Goal: Task Accomplishment & Management: Complete application form

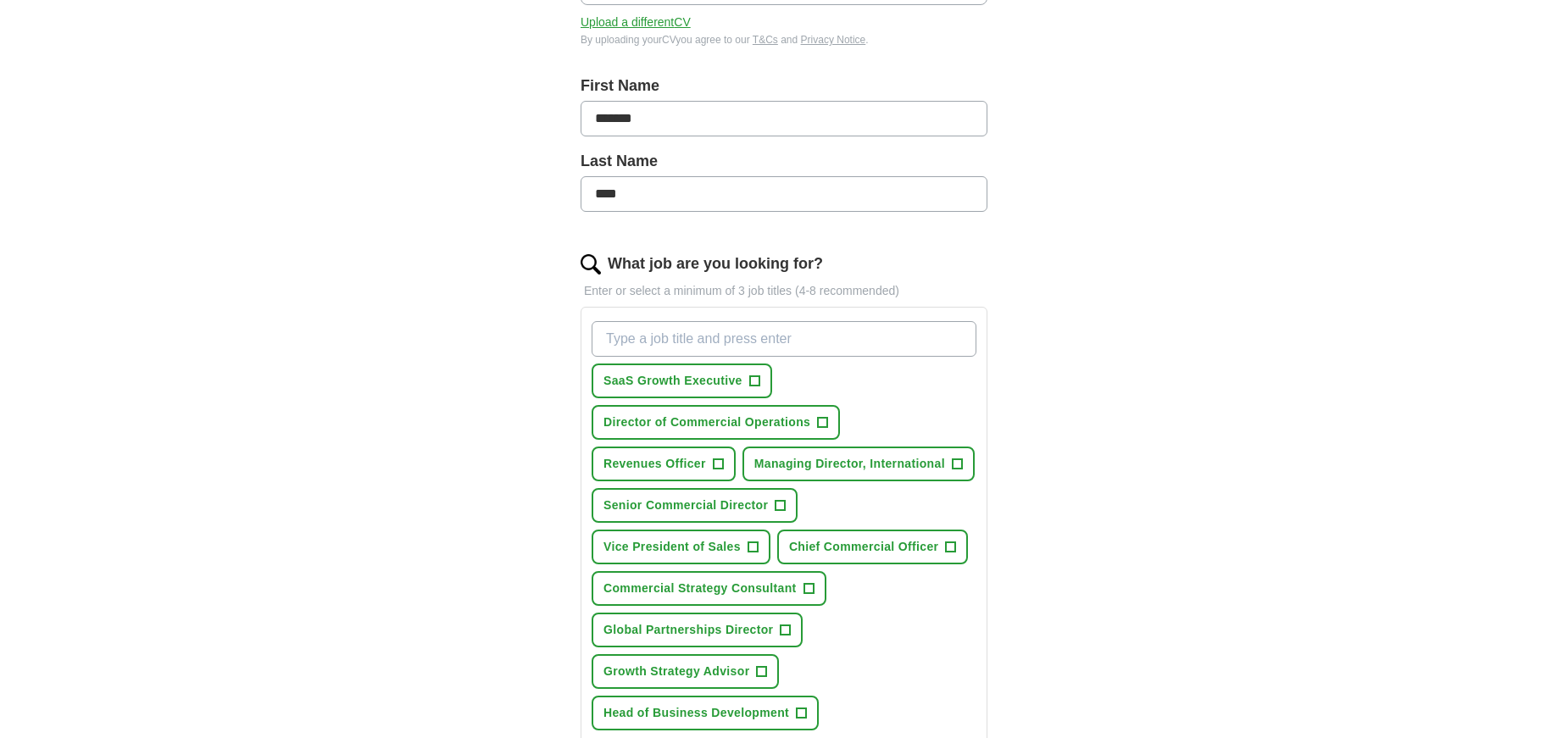
scroll to position [416, 0]
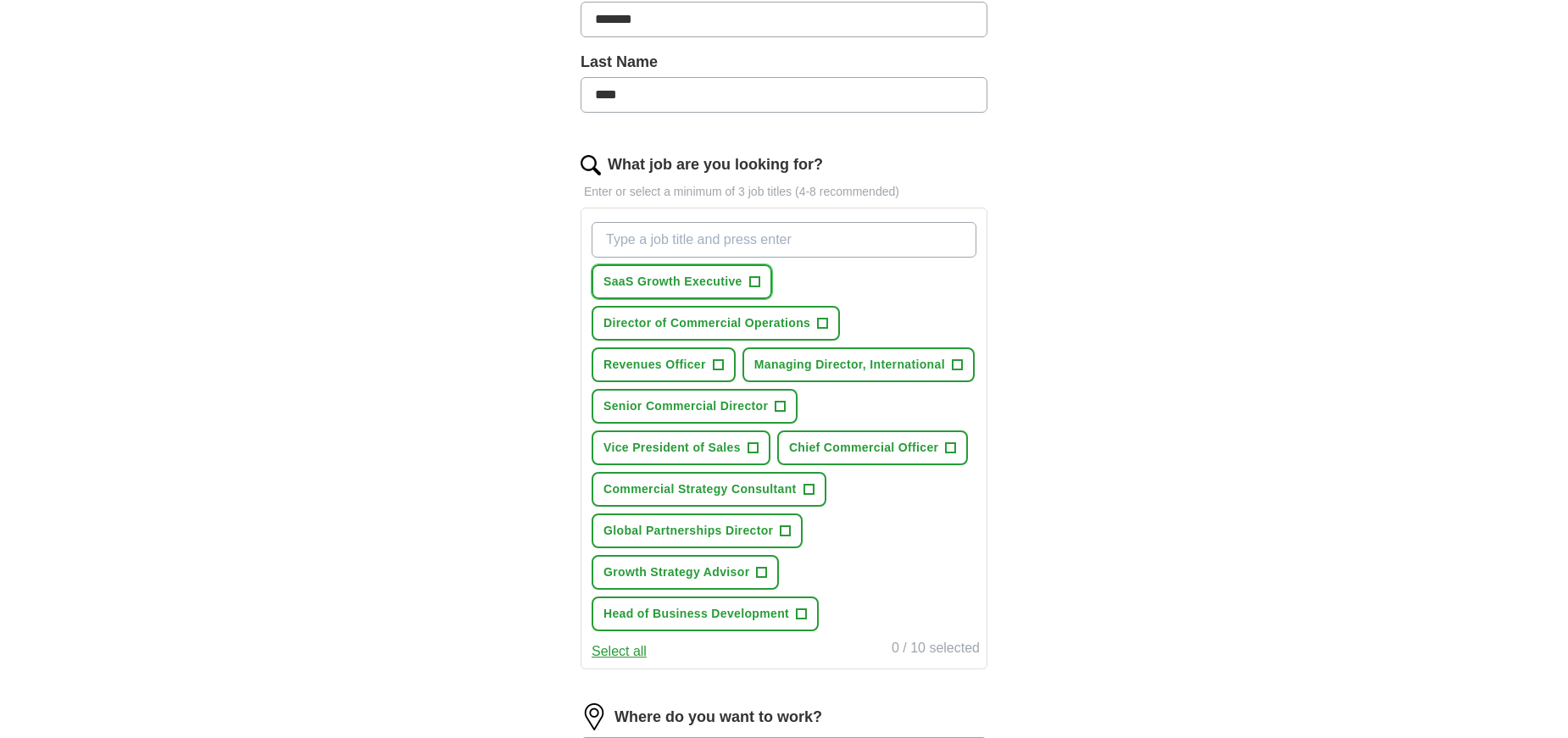
click at [696, 282] on span "SaaS Growth Executive" at bounding box center [673, 281] width 139 height 18
click at [664, 368] on span "Revenues Officer" at bounding box center [655, 364] width 103 height 18
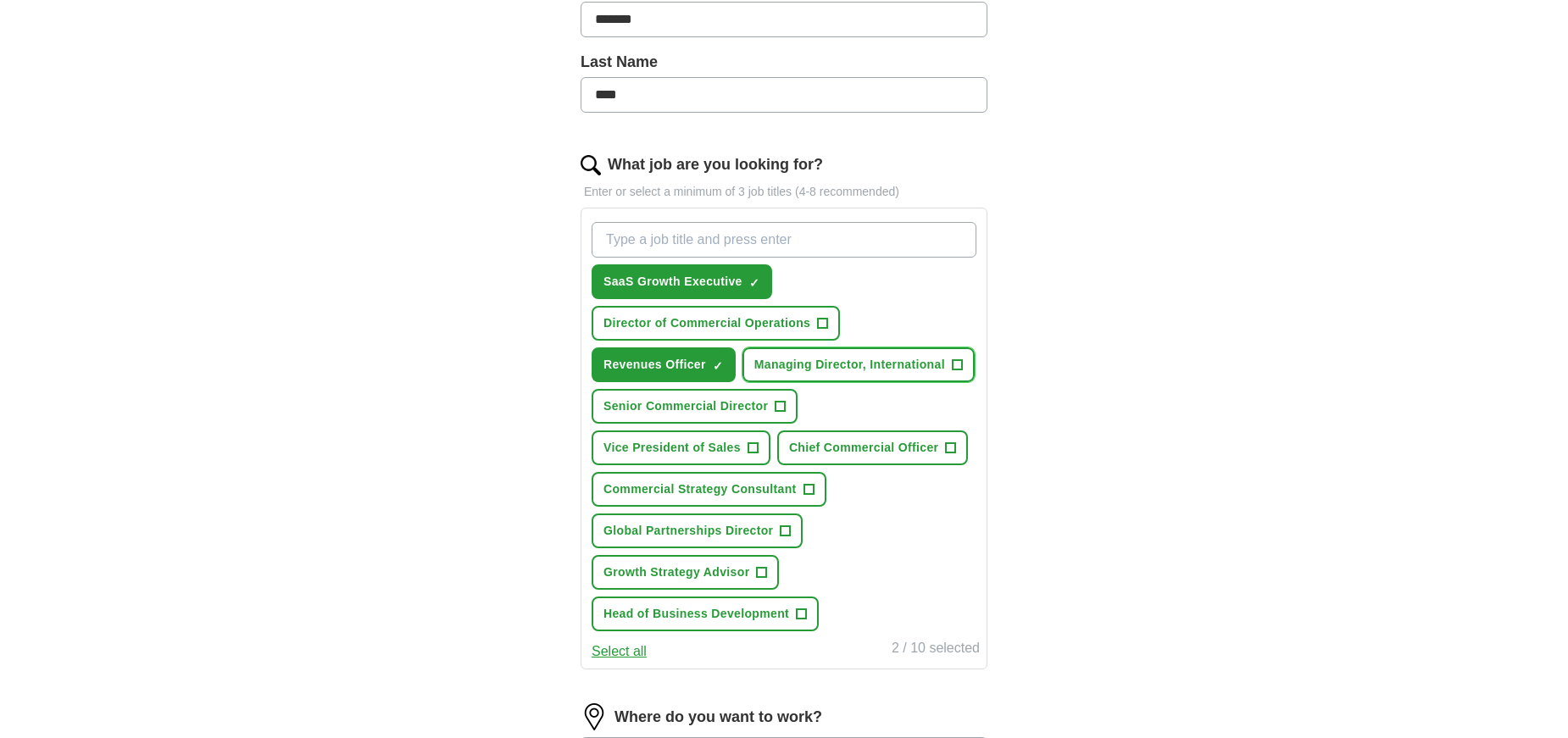
click at [814, 364] on span "Managing Director, International" at bounding box center [849, 364] width 191 height 18
click at [720, 407] on span "Senior Commercial Director" at bounding box center [686, 406] width 165 height 18
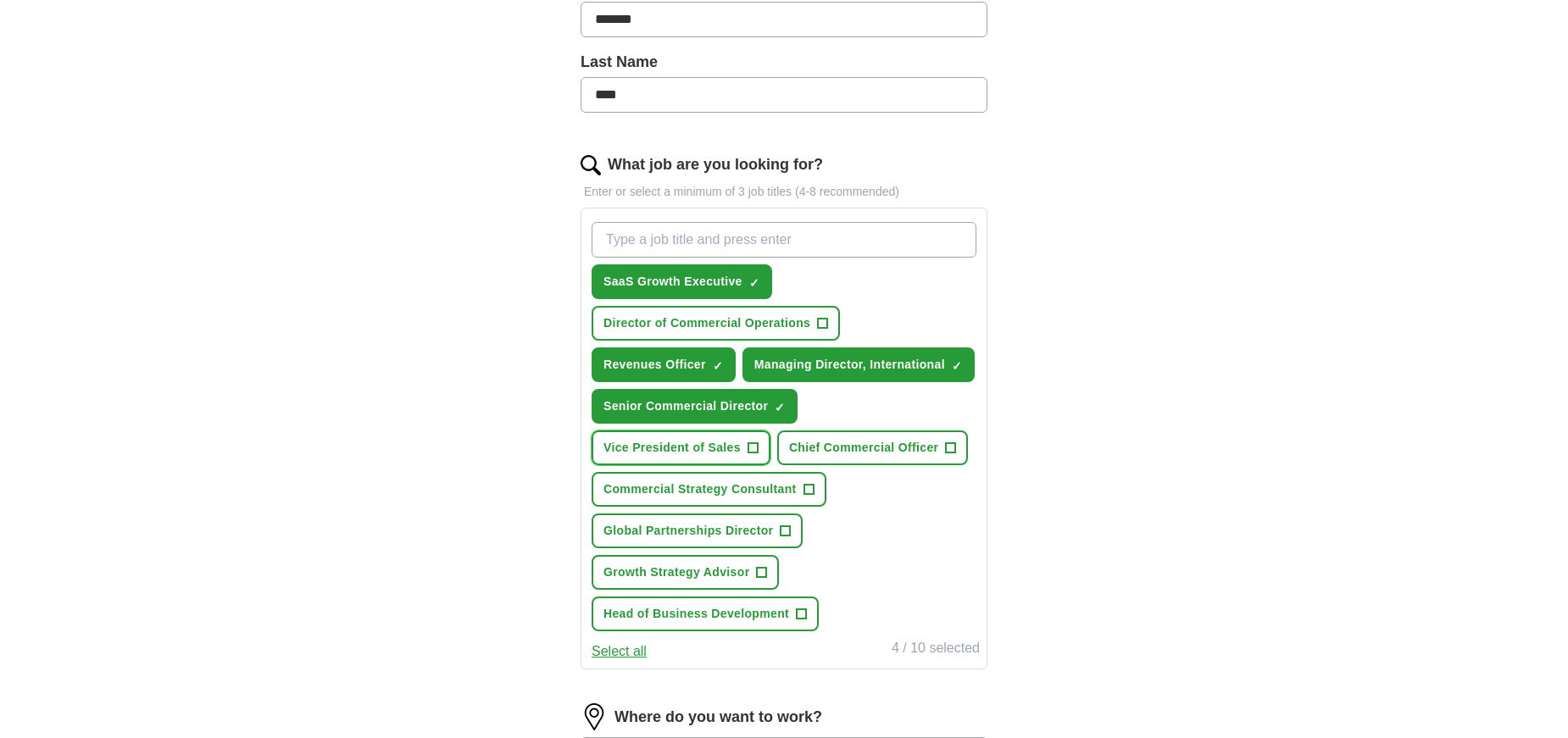
click at [716, 452] on span "Vice President of Sales" at bounding box center [672, 447] width 137 height 18
click at [843, 456] on span "Chief Commercial Officer" at bounding box center [863, 447] width 149 height 18
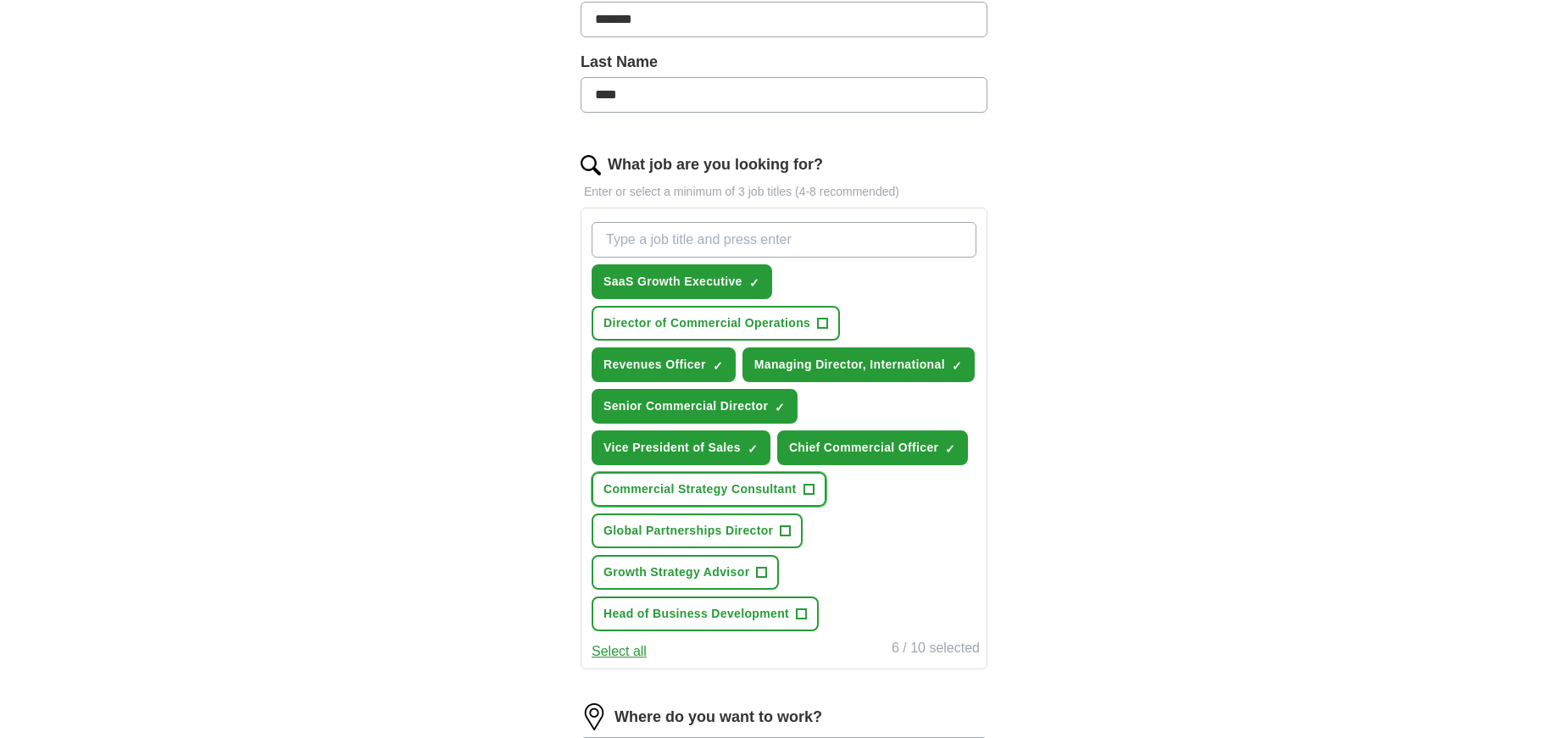
click at [703, 501] on button "Commercial Strategy Consultant +" at bounding box center [709, 490] width 234 height 35
click at [702, 533] on span "Global Partnerships Director" at bounding box center [688, 531] width 169 height 18
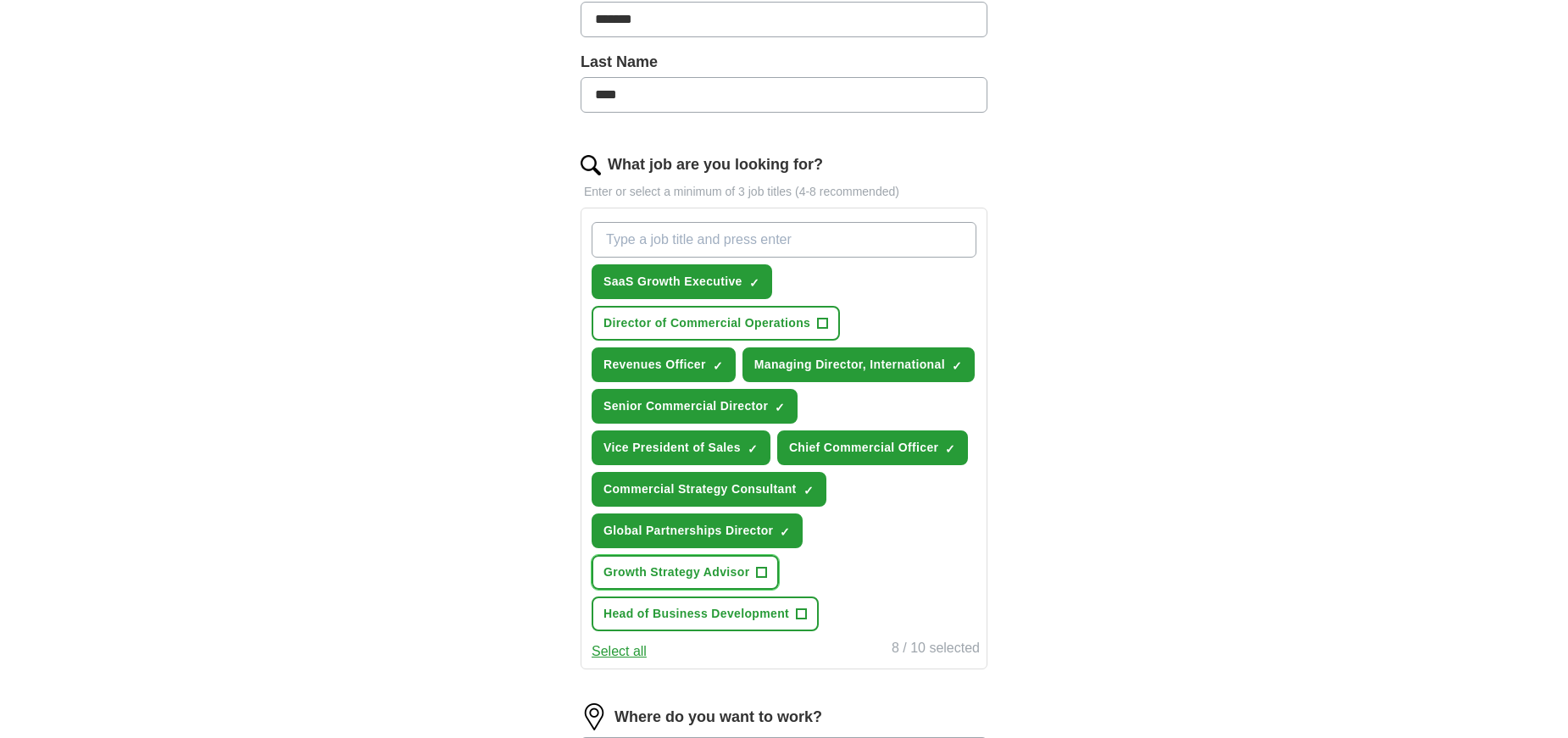
click at [690, 571] on span "Growth Strategy Advisor" at bounding box center [676, 572] width 145 height 18
click at [713, 617] on span "Head of Business Development" at bounding box center [696, 613] width 185 height 18
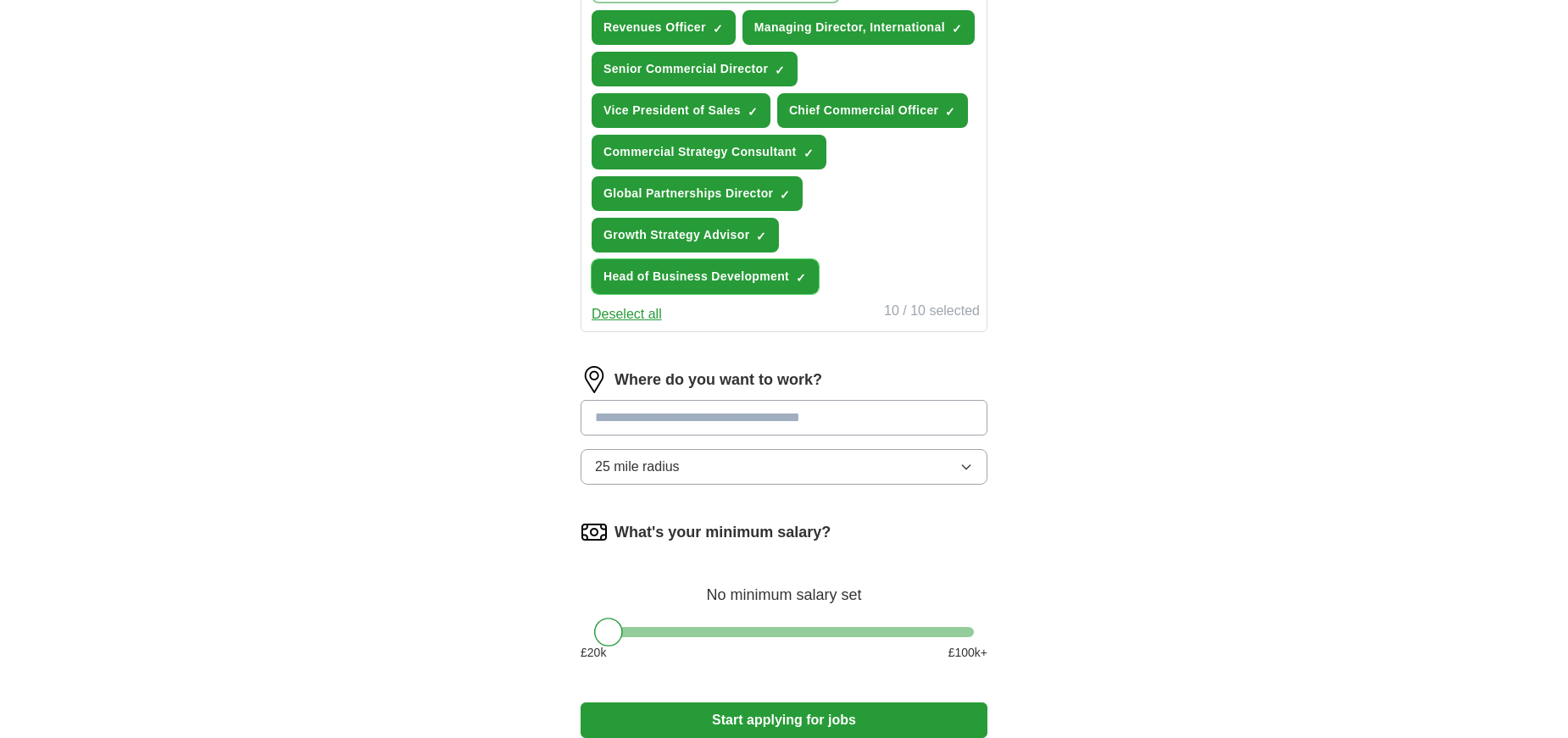
scroll to position [819, 0]
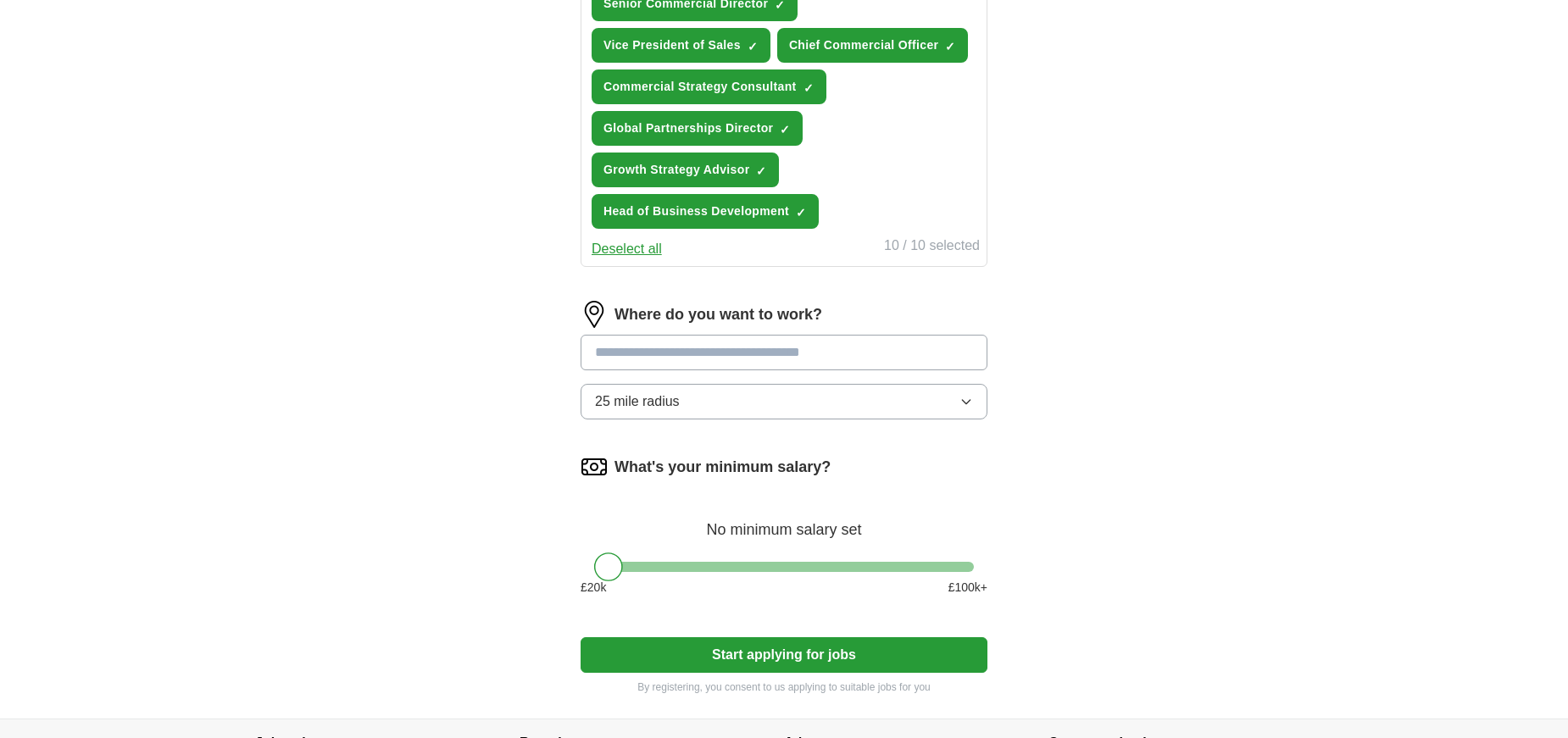
click at [675, 360] on input at bounding box center [784, 352] width 407 height 35
type input "******"
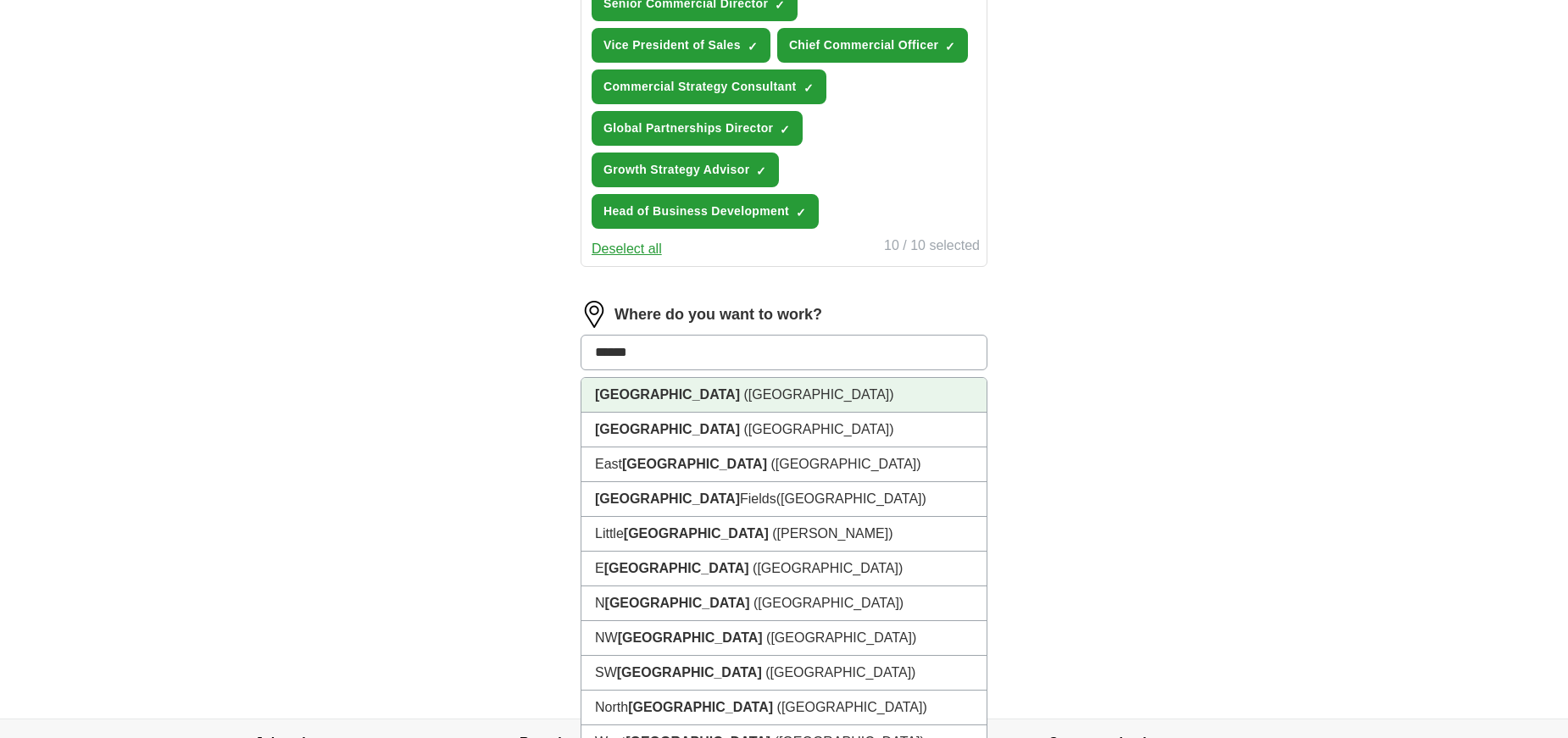
click at [644, 394] on li "[GEOGRAPHIC_DATA] ([GEOGRAPHIC_DATA])" at bounding box center [784, 395] width 405 height 35
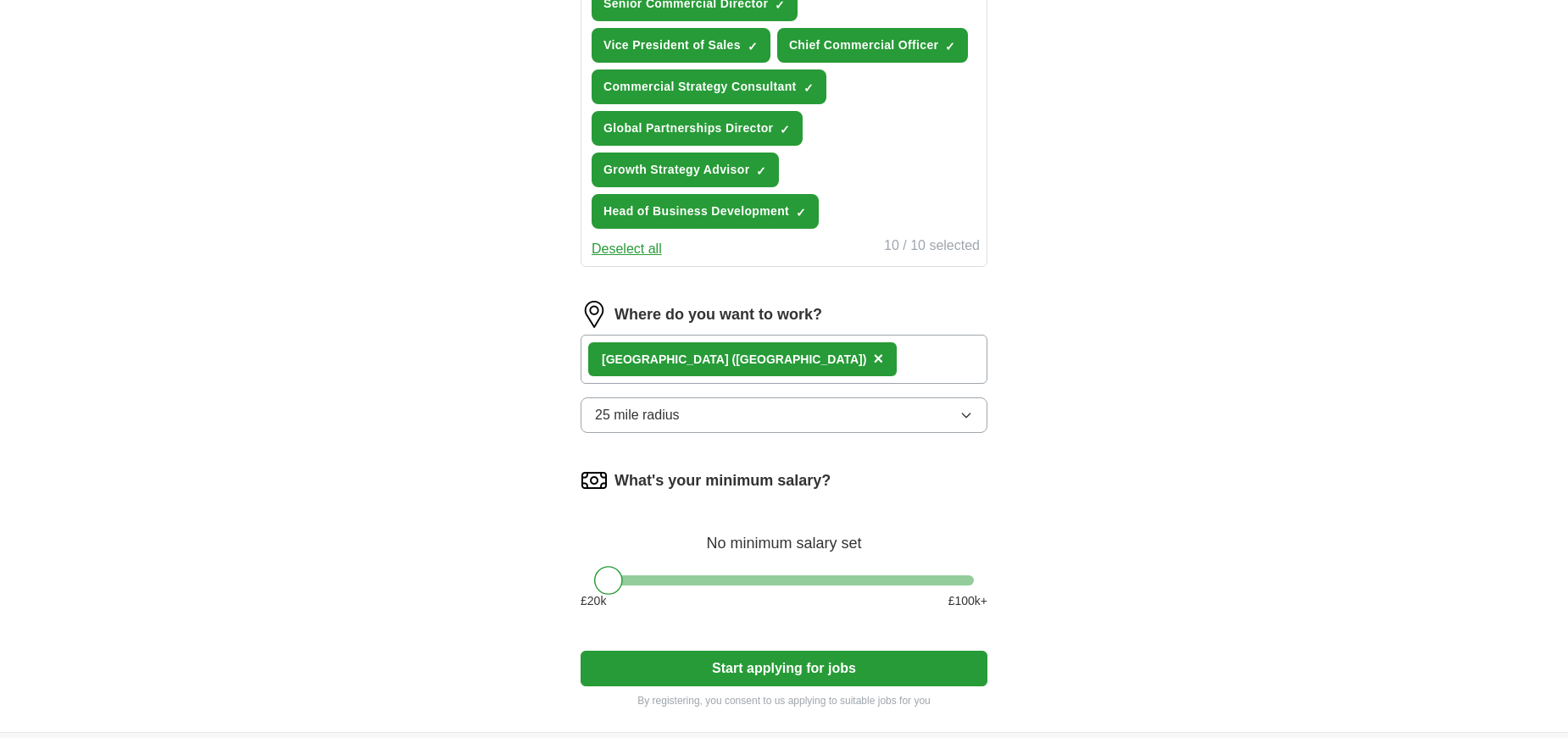
click at [969, 421] on icon "button" at bounding box center [966, 415] width 14 height 14
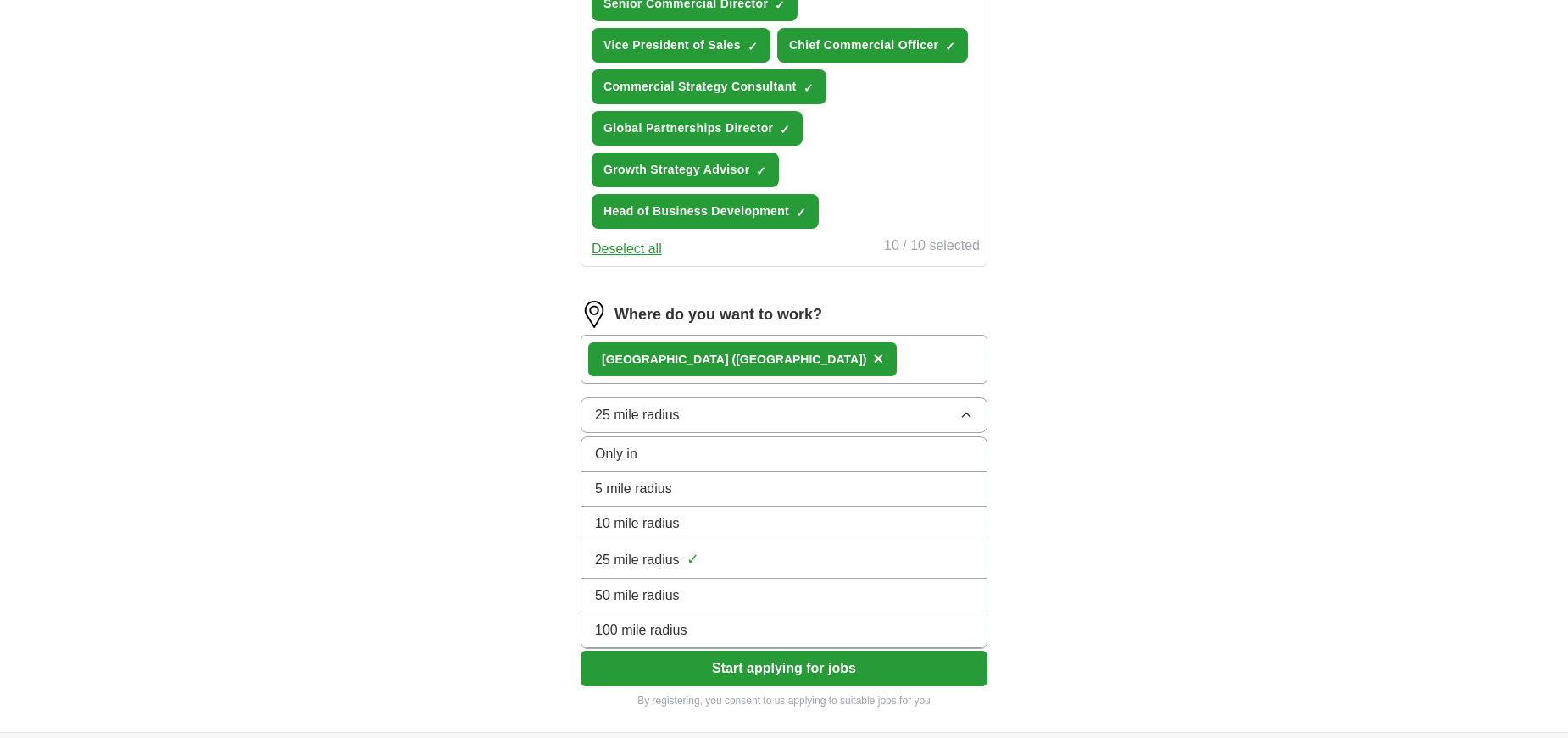
click at [643, 600] on span "50 mile radius" at bounding box center [637, 595] width 85 height 20
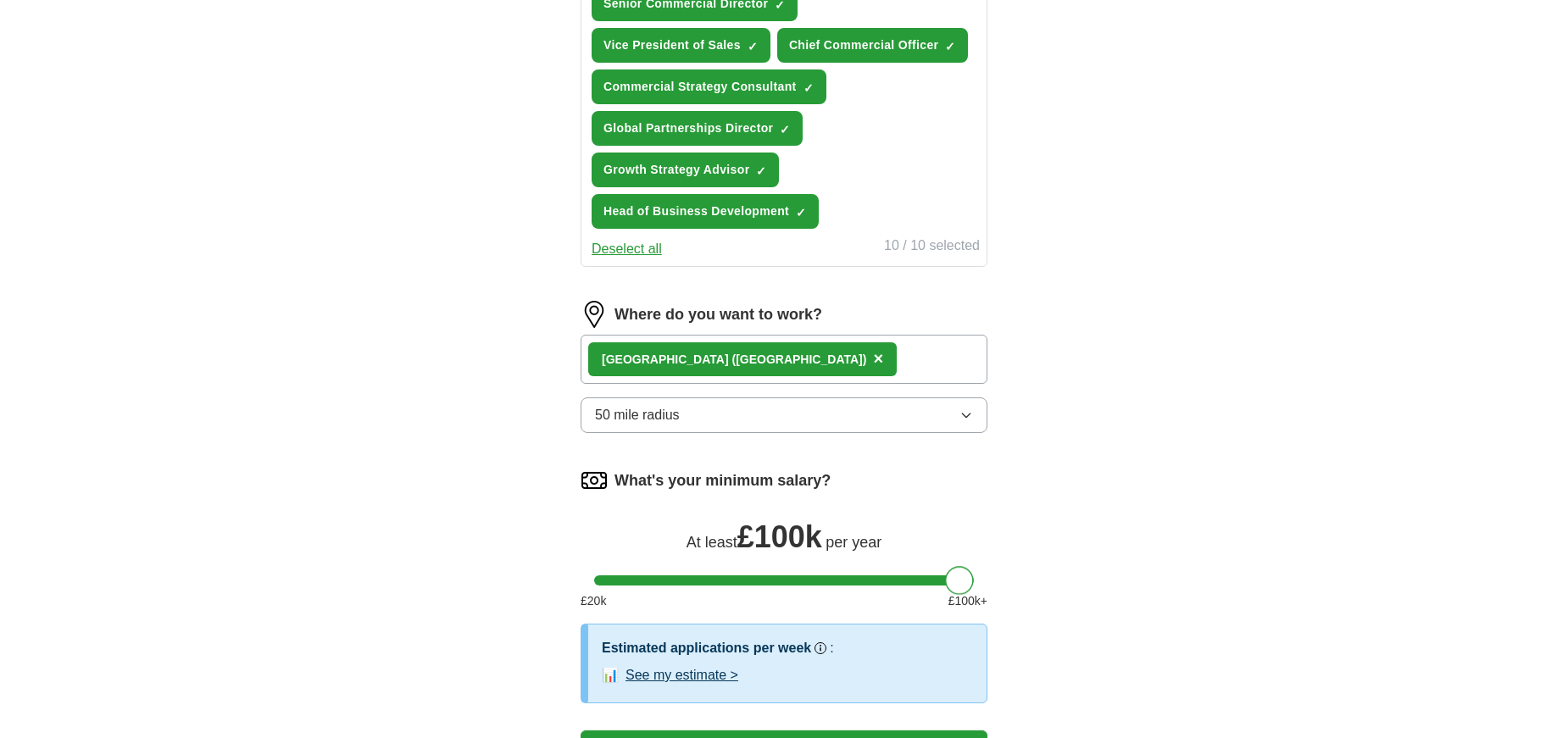
drag, startPoint x: 613, startPoint y: 582, endPoint x: 1120, endPoint y: 594, distance: 507.1
click at [1120, 594] on div "ApplyIQ Let ApplyIQ do the hard work of searching and applying for jobs. Just t…" at bounding box center [784, 22] width 1085 height 1579
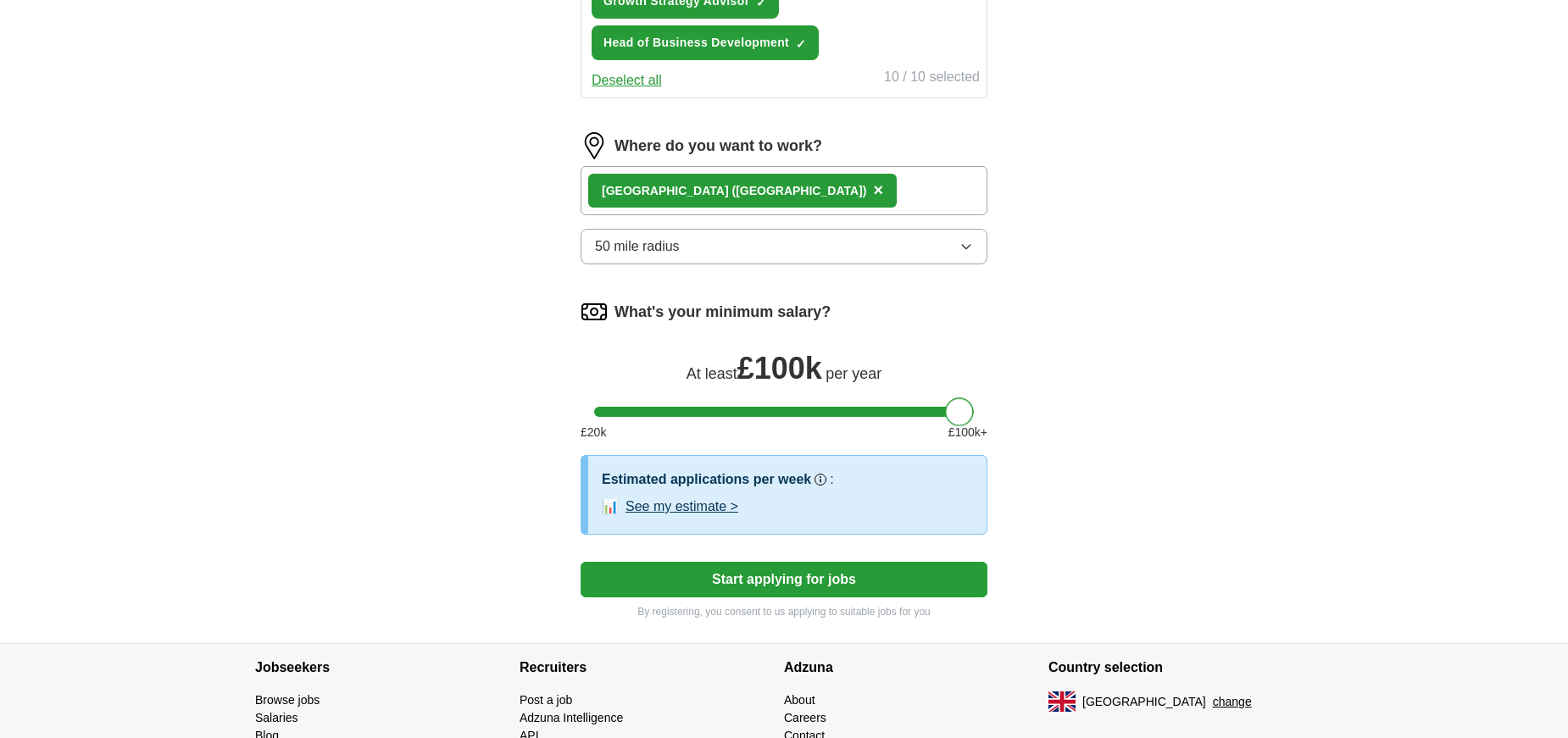
scroll to position [1004, 0]
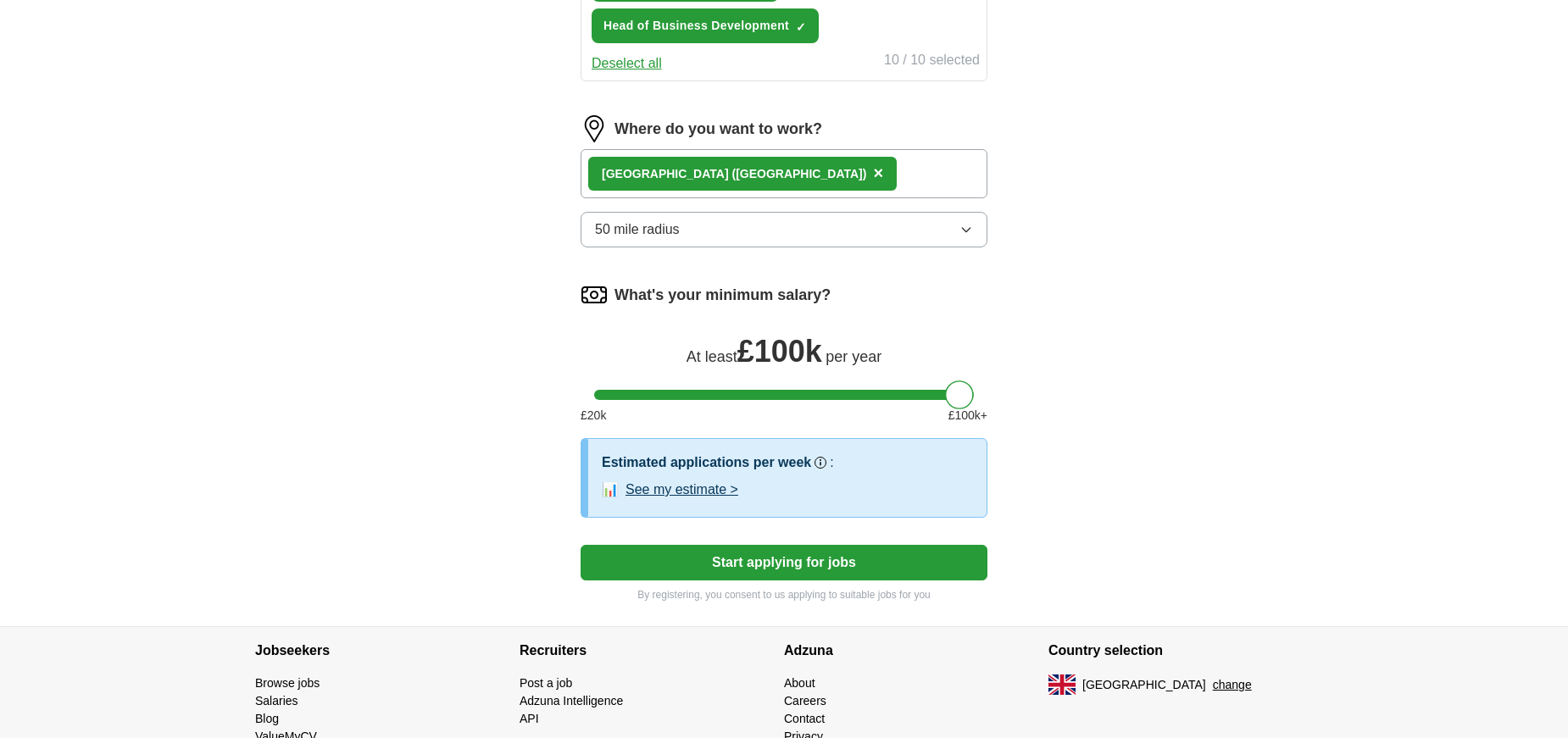
click at [782, 564] on button "Start applying for jobs" at bounding box center [784, 562] width 407 height 35
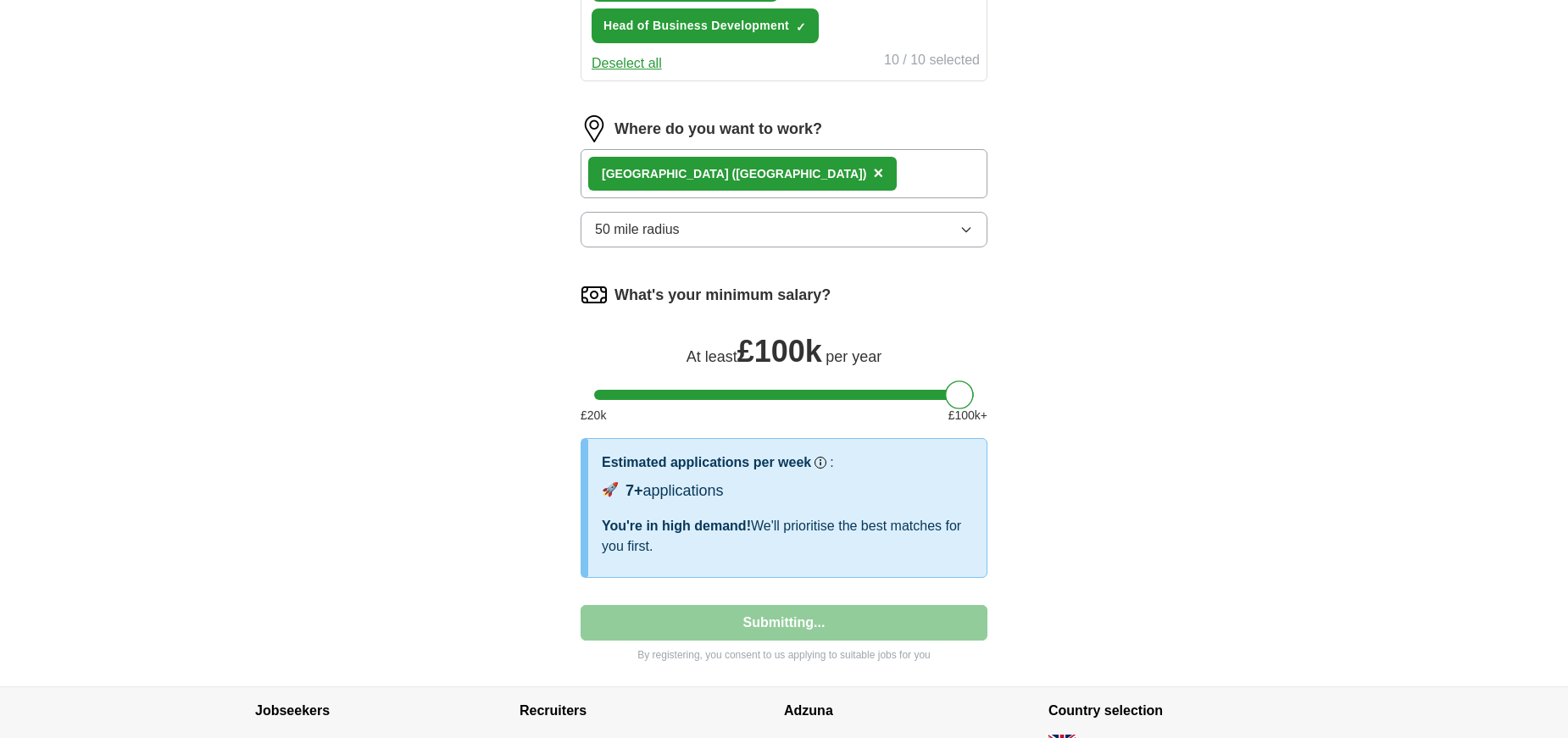
select select "**"
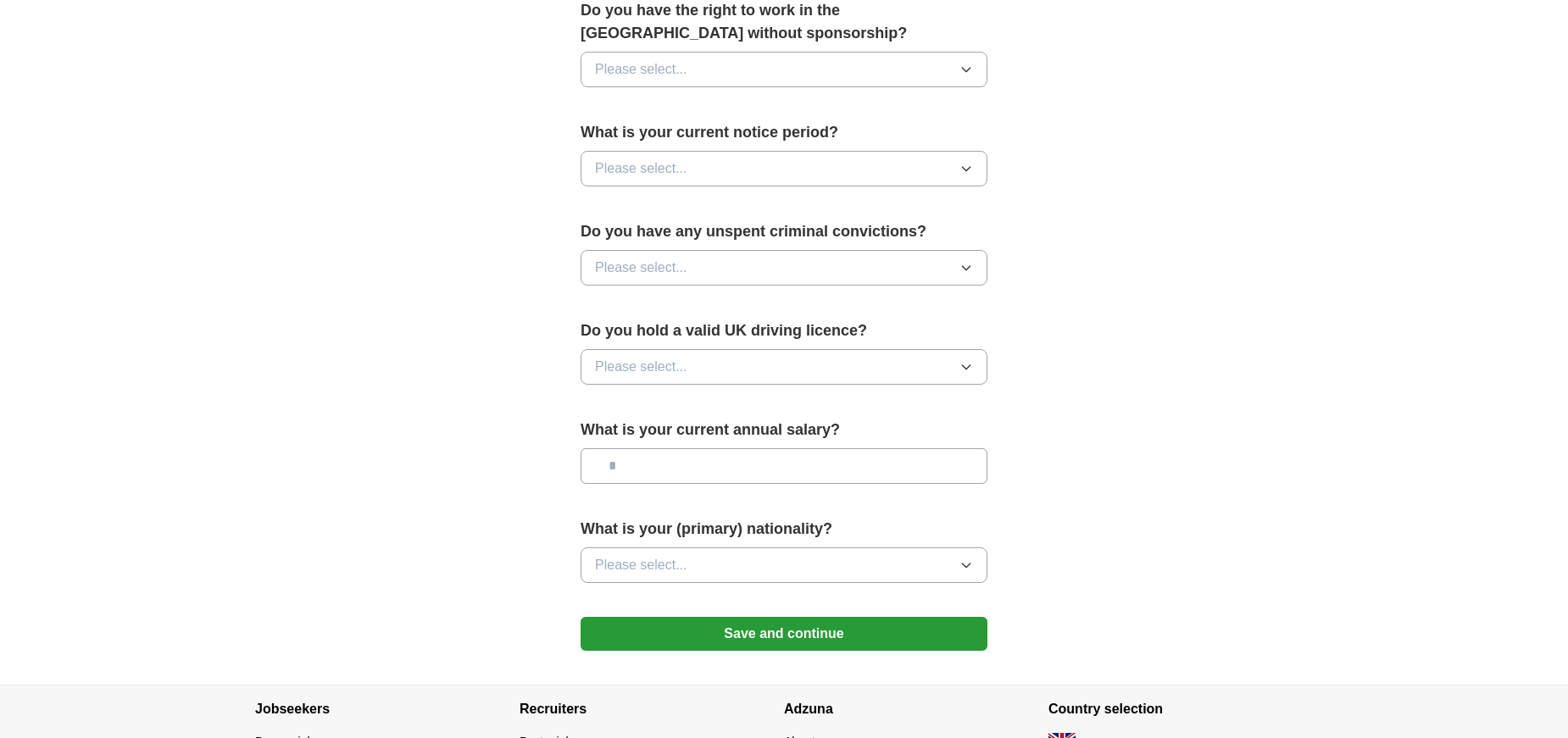
scroll to position [1001, 0]
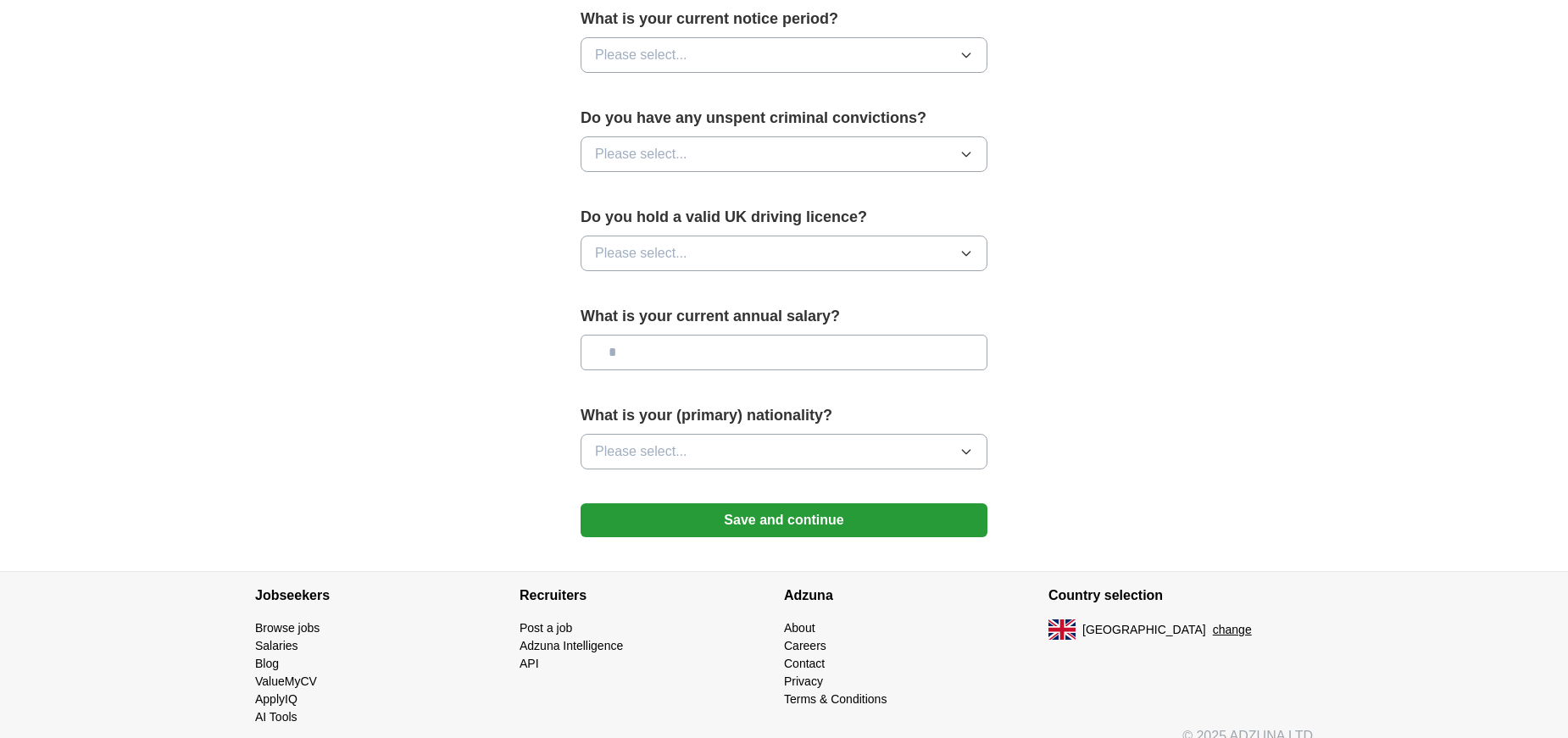
click at [811, 524] on button "Save and continue" at bounding box center [784, 520] width 407 height 34
